Goal: Transaction & Acquisition: Subscribe to service/newsletter

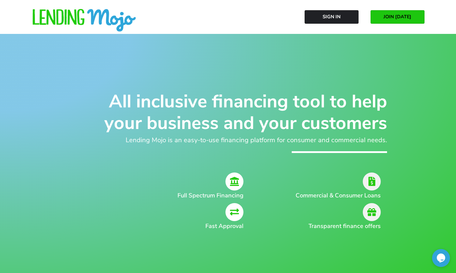
drag, startPoint x: 92, startPoint y: 38, endPoint x: 241, endPoint y: 65, distance: 151.5
click at [93, 38] on div "All inclusive financing tool to help your business and your customers Lending M…" at bounding box center [228, 170] width 456 height 273
click at [395, 16] on span "JOIN [DATE]" at bounding box center [397, 16] width 28 height 5
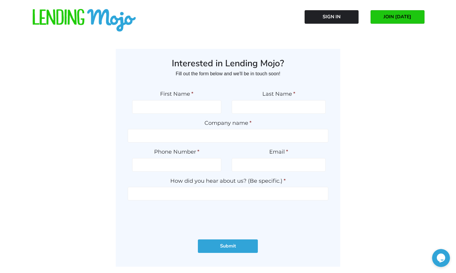
click at [95, 119] on div "Interested in Lending Mojo? Fill out the form below and we'll be in touch soon!…" at bounding box center [227, 157] width 329 height 217
